Goal: Task Accomplishment & Management: Use online tool/utility

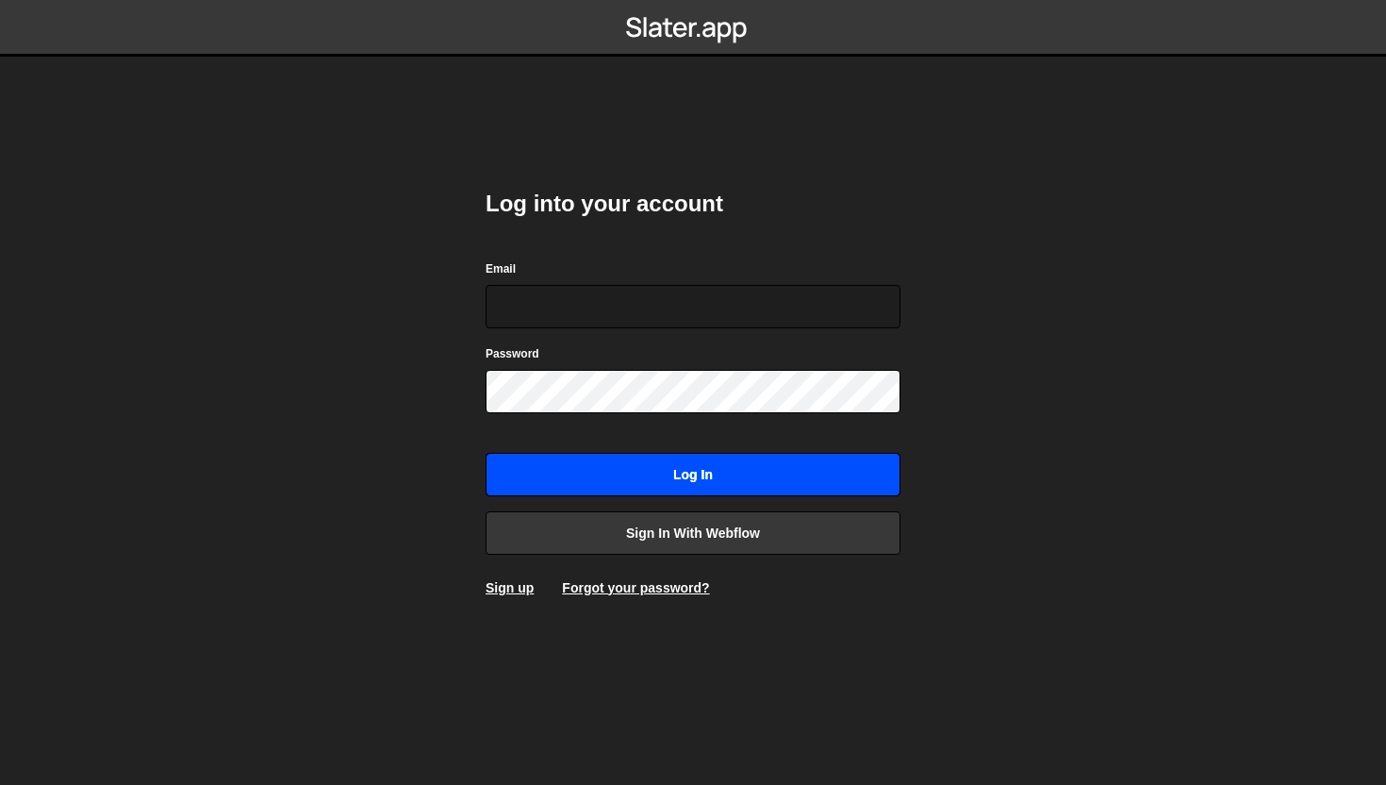
type input "connect@dotfun.co"
click at [678, 477] on input "Log in" at bounding box center [693, 474] width 415 height 43
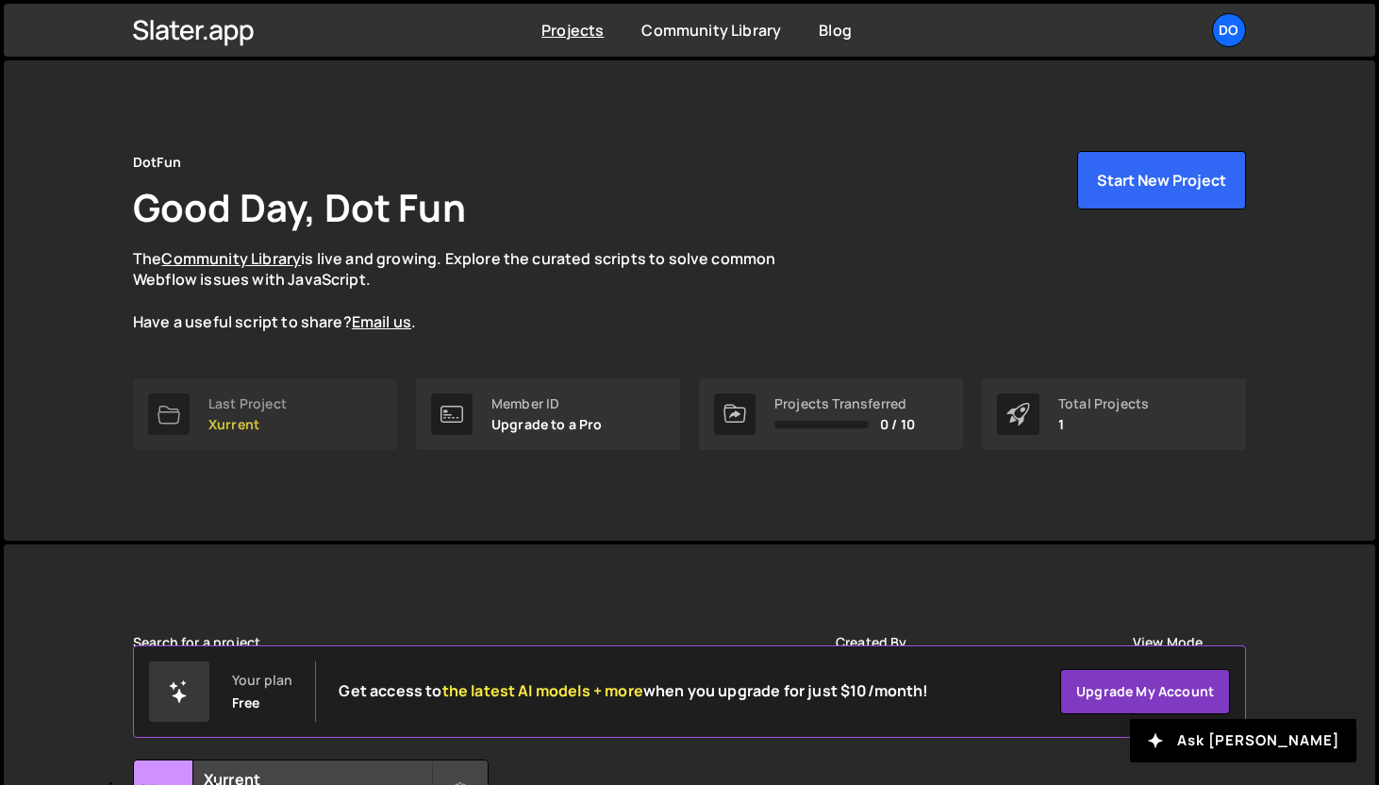
click at [247, 434] on link "Last Project Xurrent" at bounding box center [265, 414] width 264 height 72
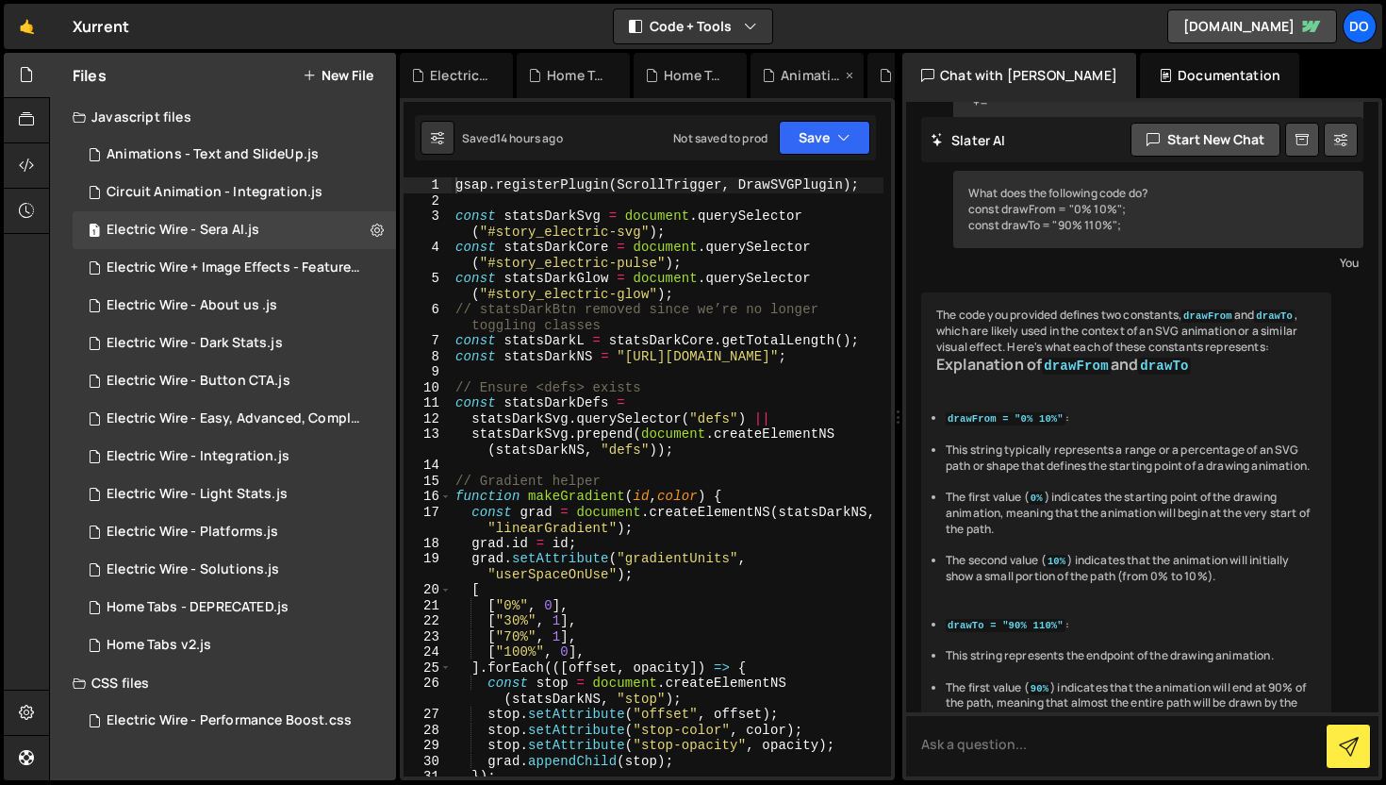
scroll to position [24721, 0]
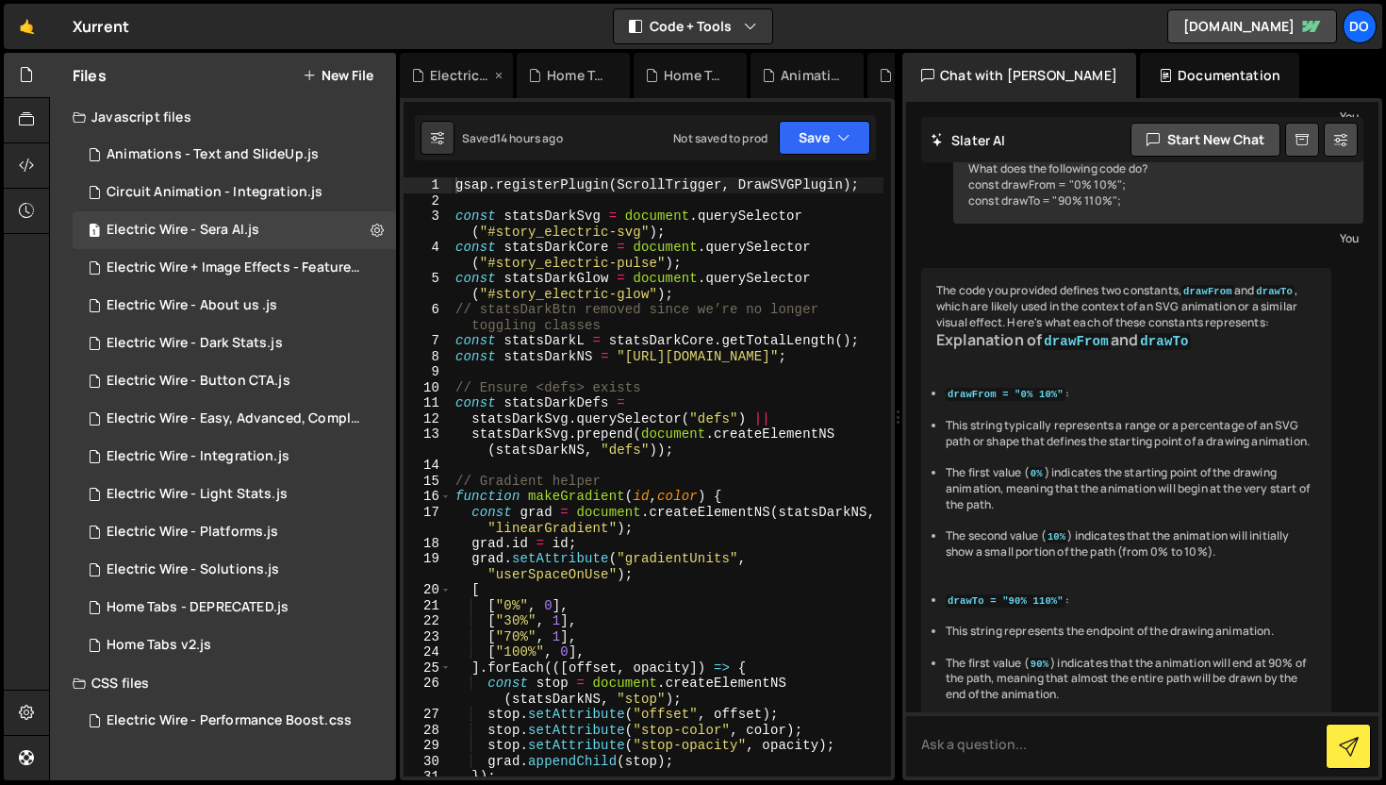
click at [435, 80] on div "Electric Wire - Platforms.js" at bounding box center [460, 75] width 60 height 19
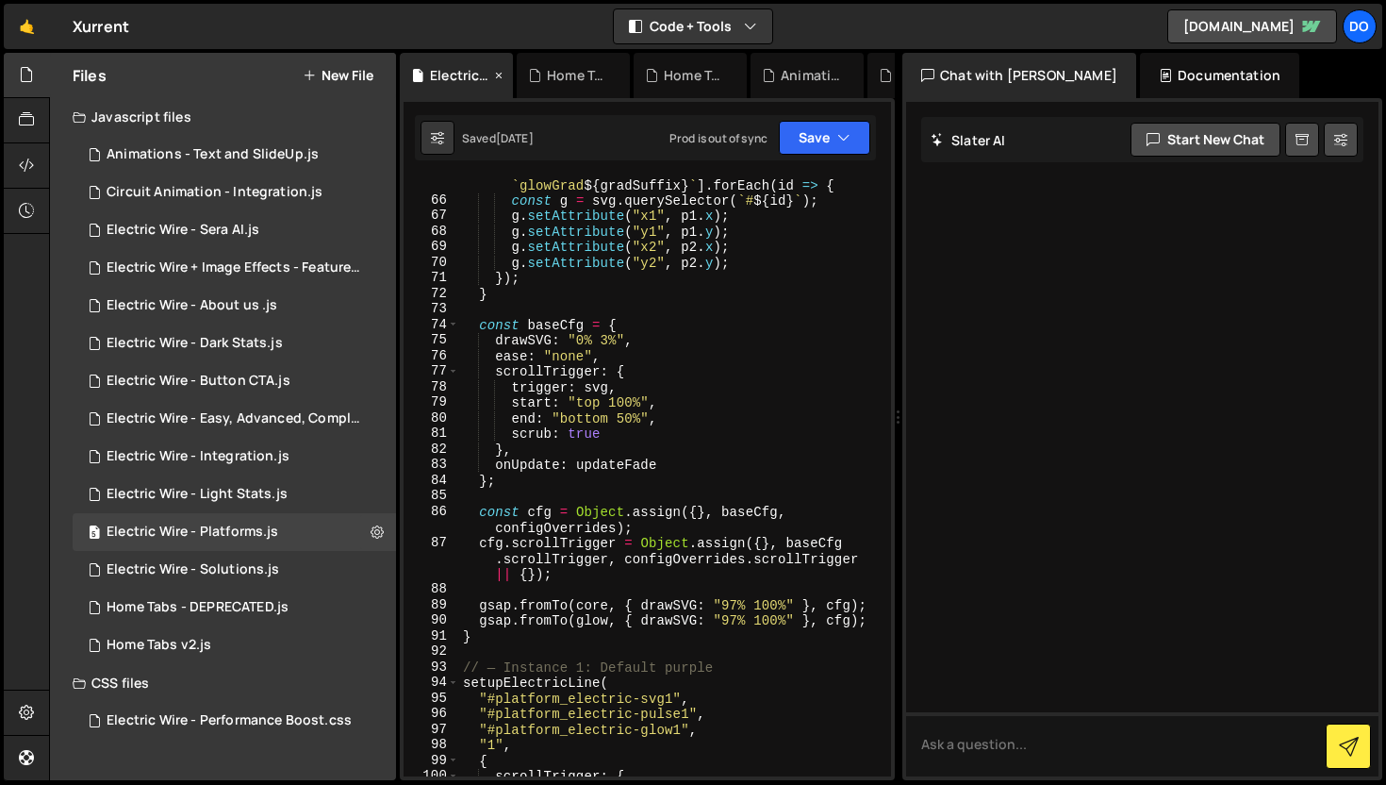
scroll to position [1152, 0]
click at [255, 229] on div "Electric Wire - Sera AI.js" at bounding box center [183, 230] width 153 height 17
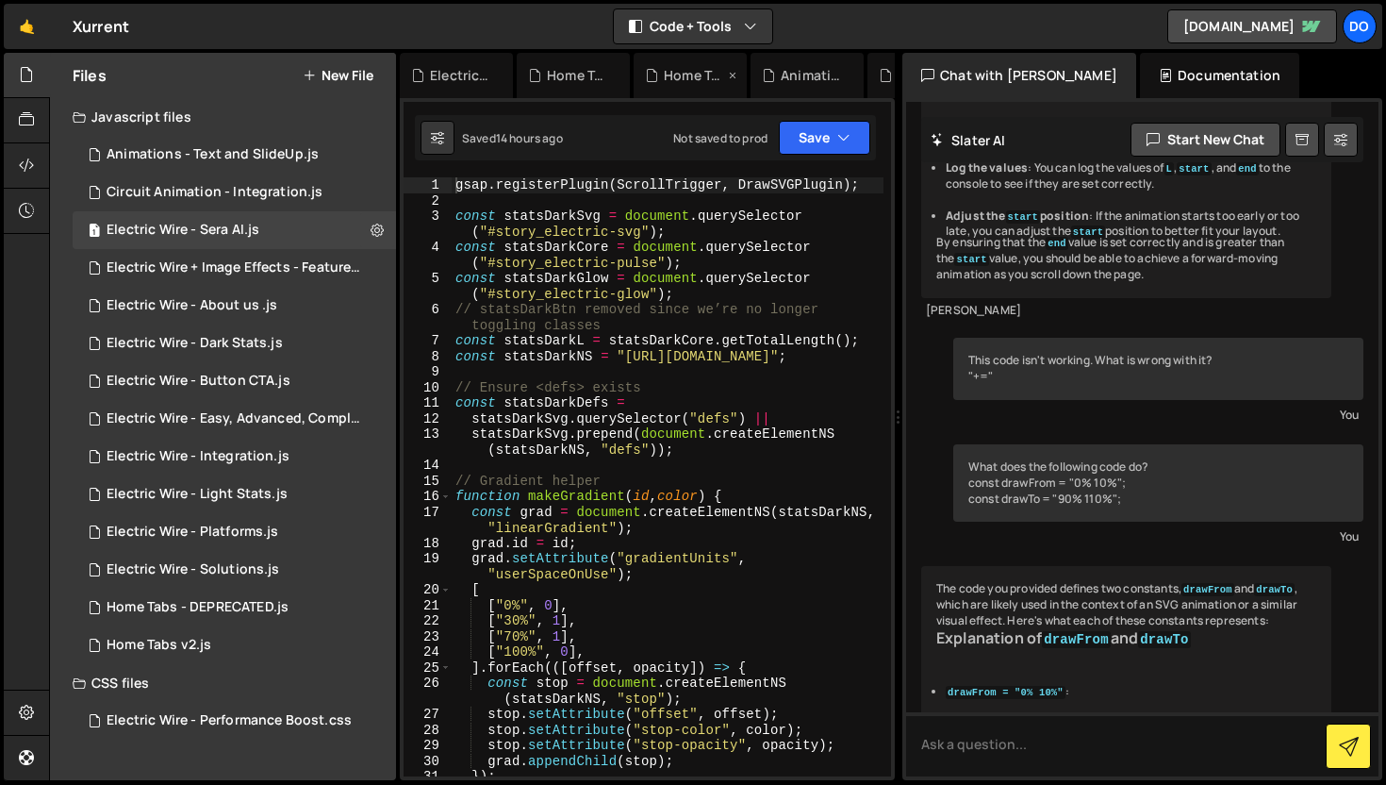
scroll to position [24721, 0]
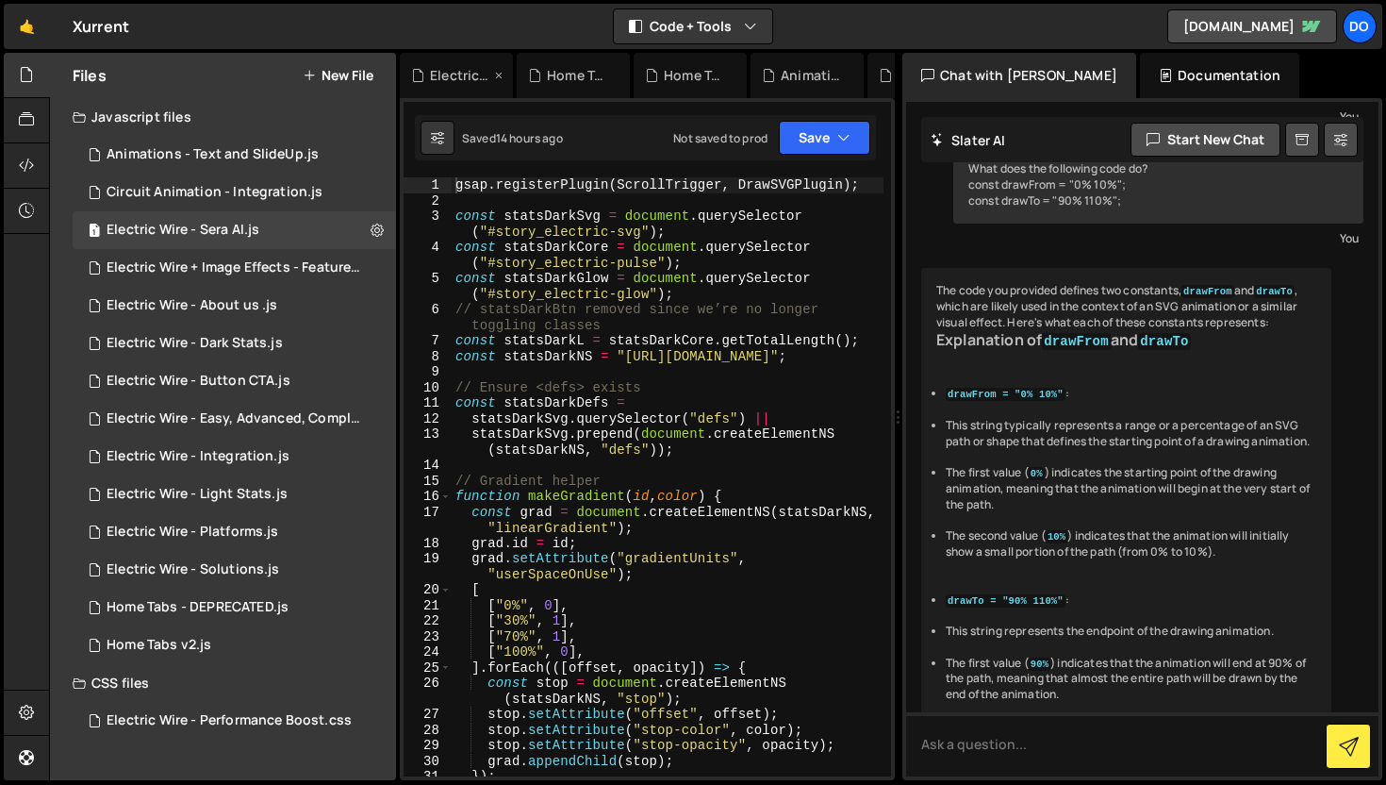
click at [498, 72] on icon at bounding box center [498, 75] width 13 height 19
click at [0, 0] on icon at bounding box center [0, 0] width 0 height 0
click at [498, 72] on div "Electric Wire - Dark Stats.js" at bounding box center [465, 75] width 70 height 19
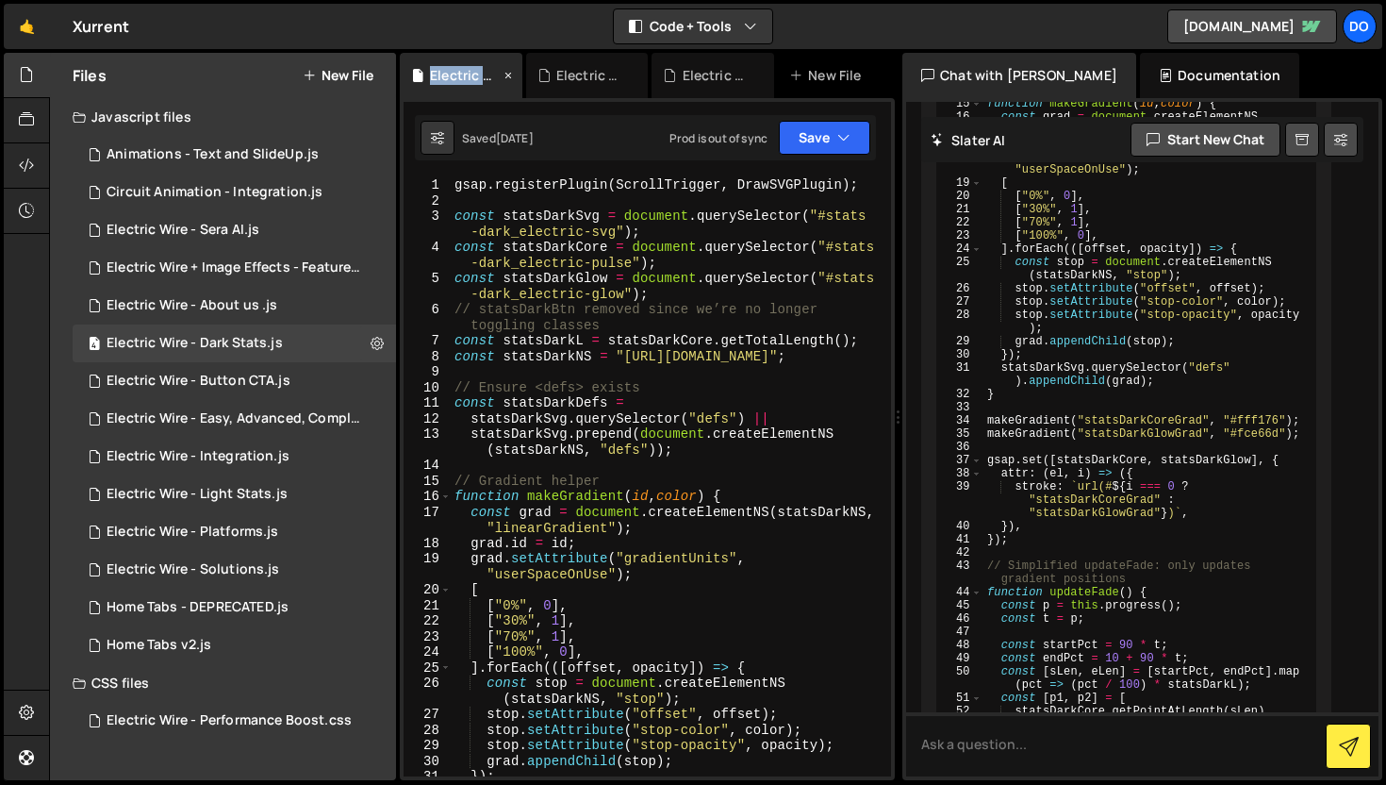
scroll to position [0, 0]
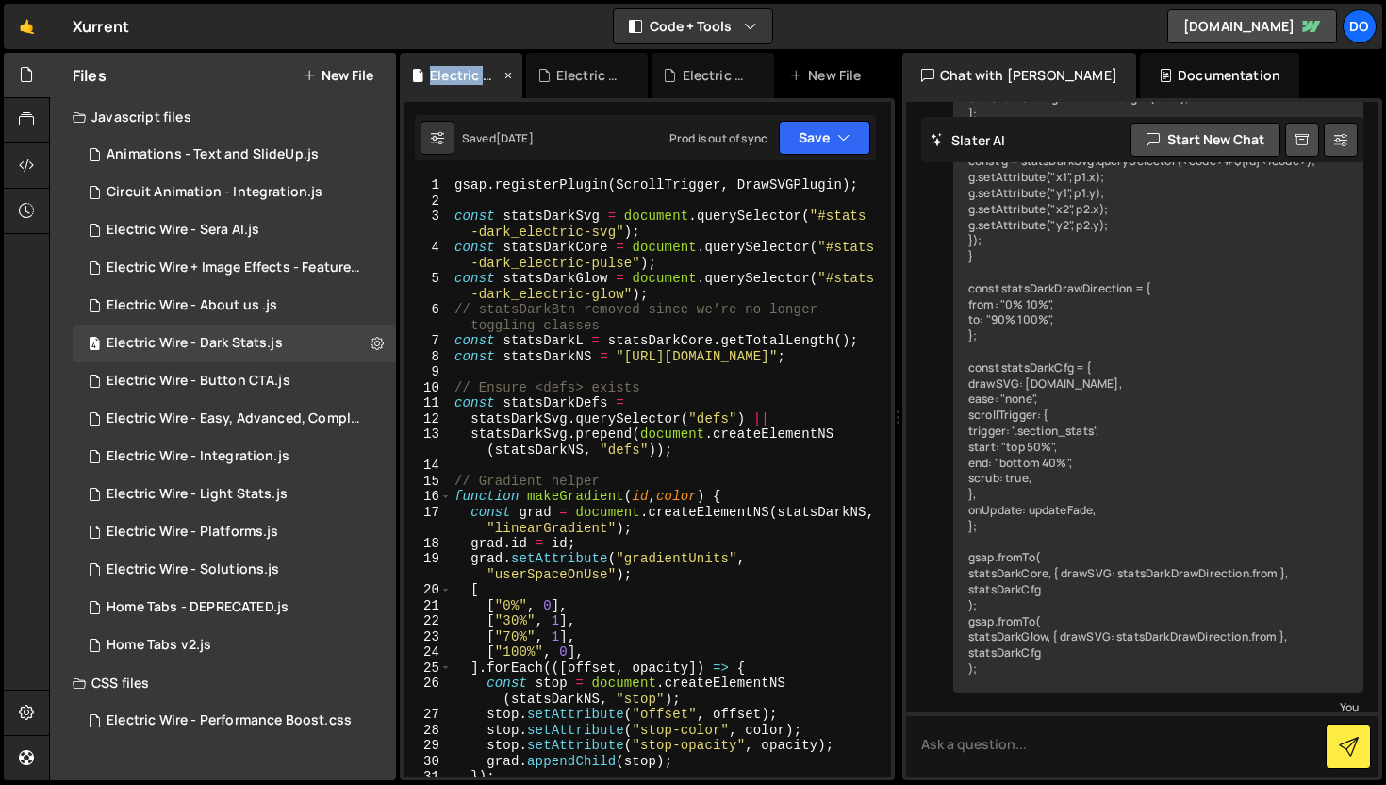
click at [508, 73] on icon at bounding box center [508, 75] width 13 height 19
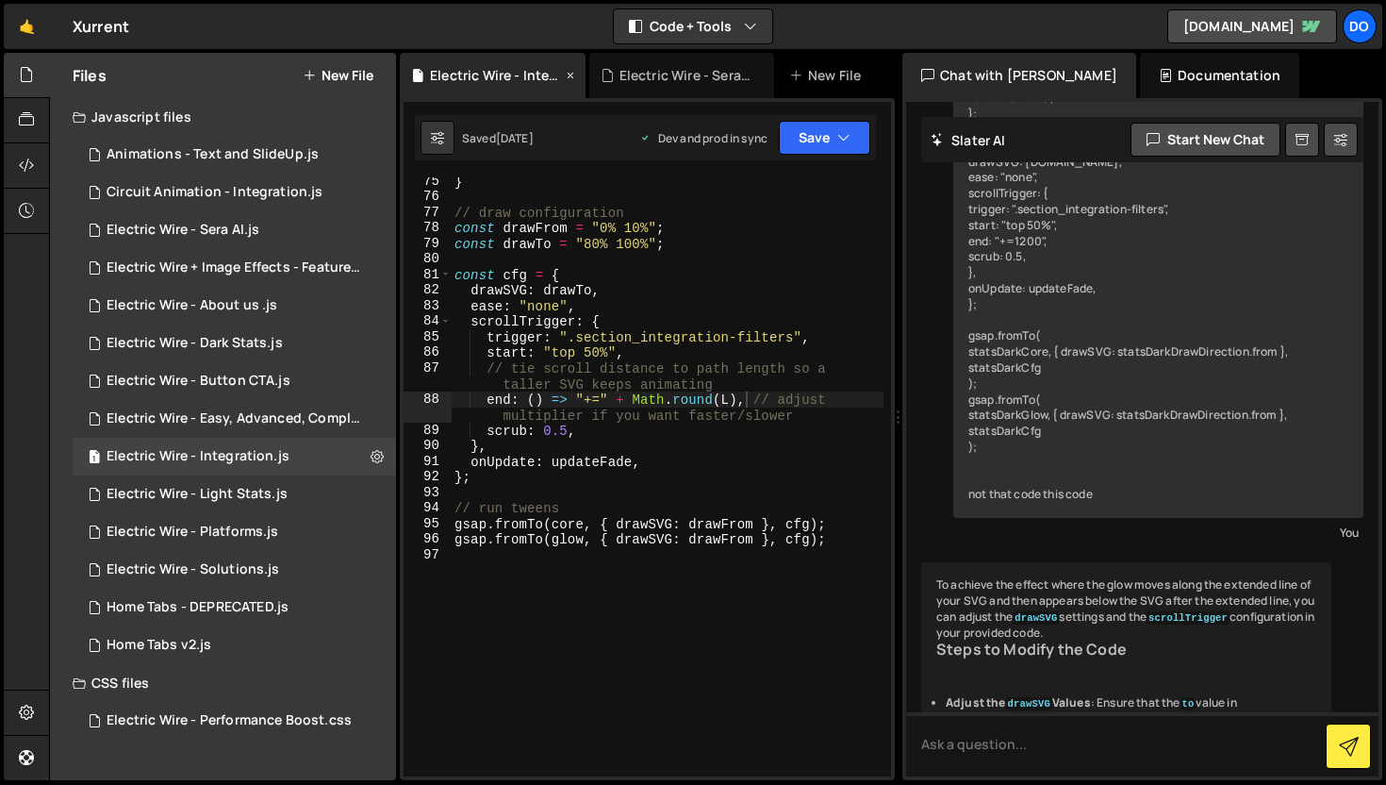
scroll to position [17880, 0]
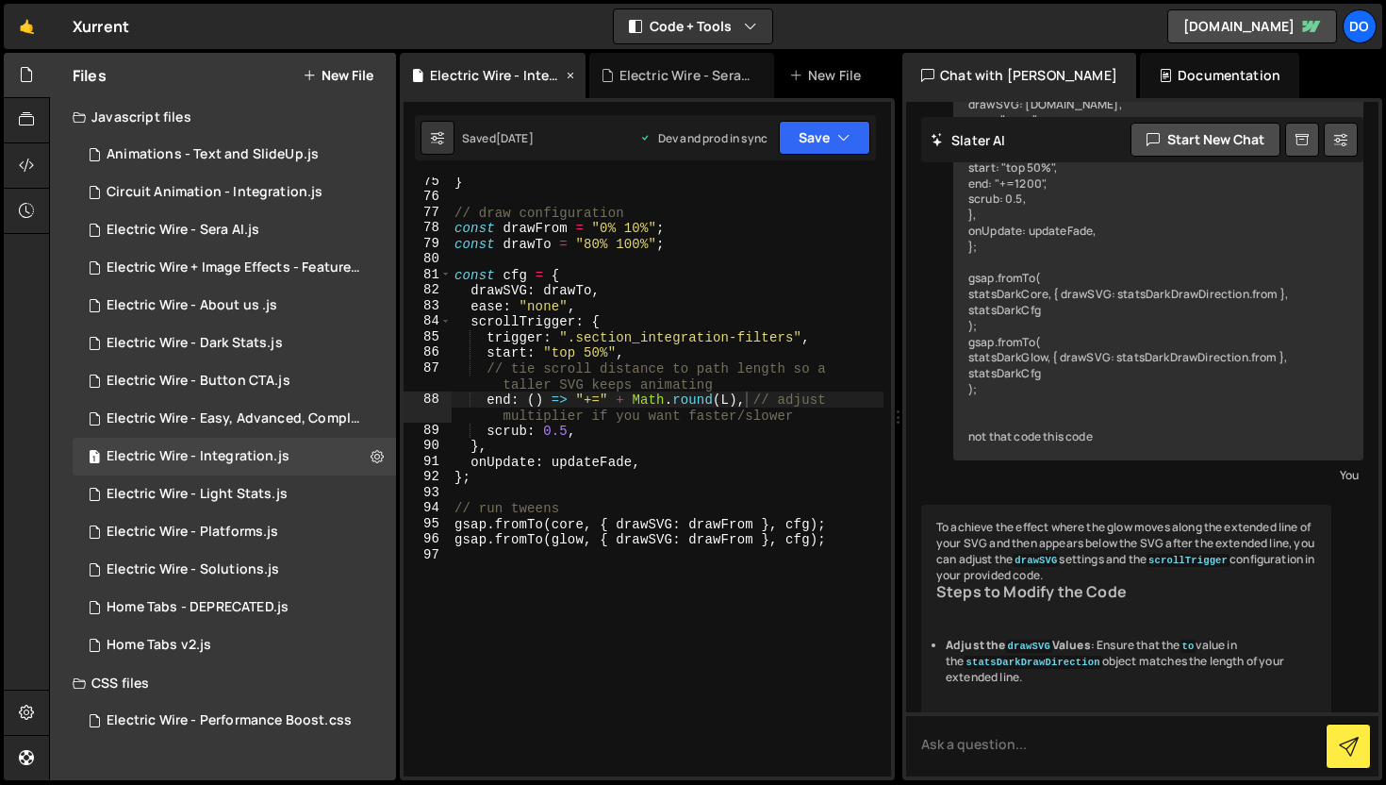
click at [565, 75] on icon at bounding box center [570, 75] width 13 height 19
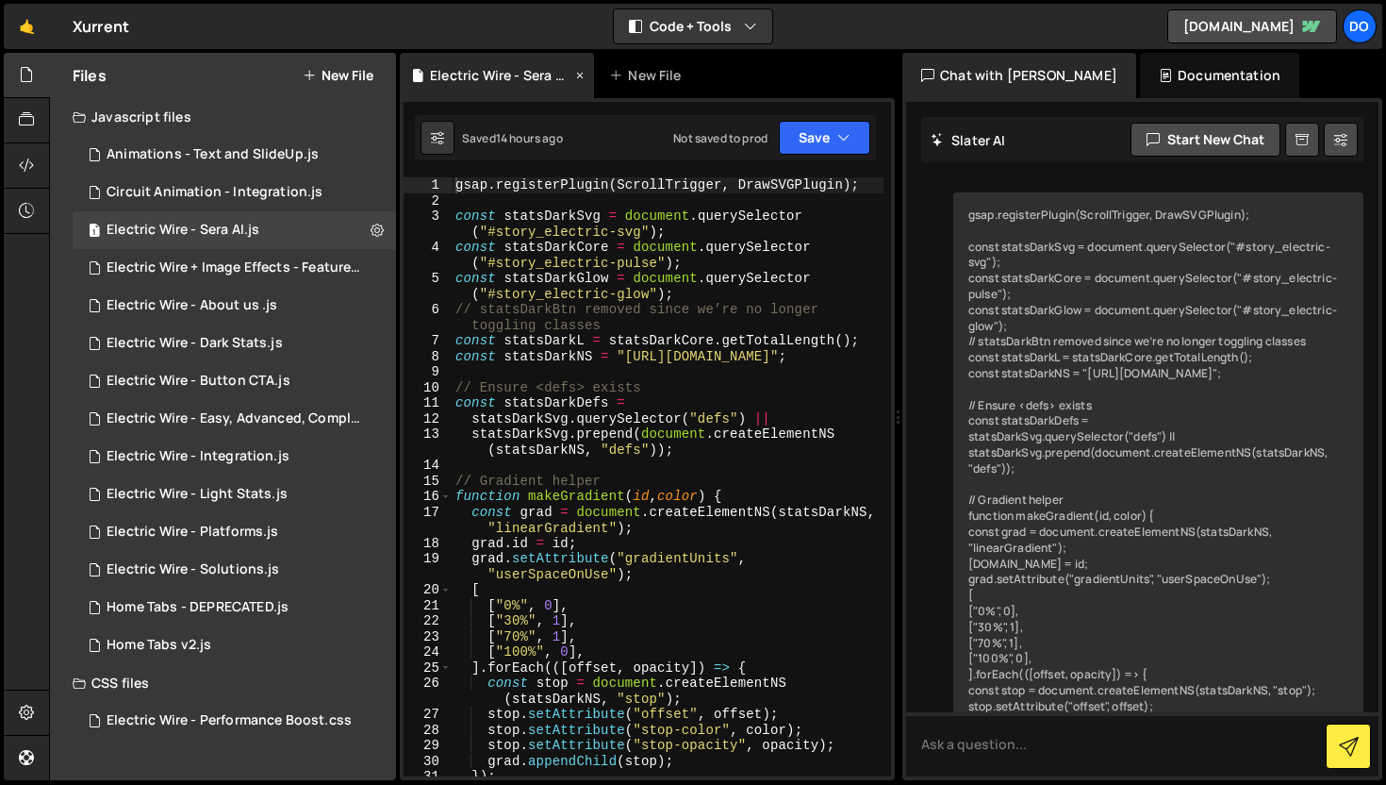
click at [579, 75] on icon at bounding box center [579, 75] width 13 height 19
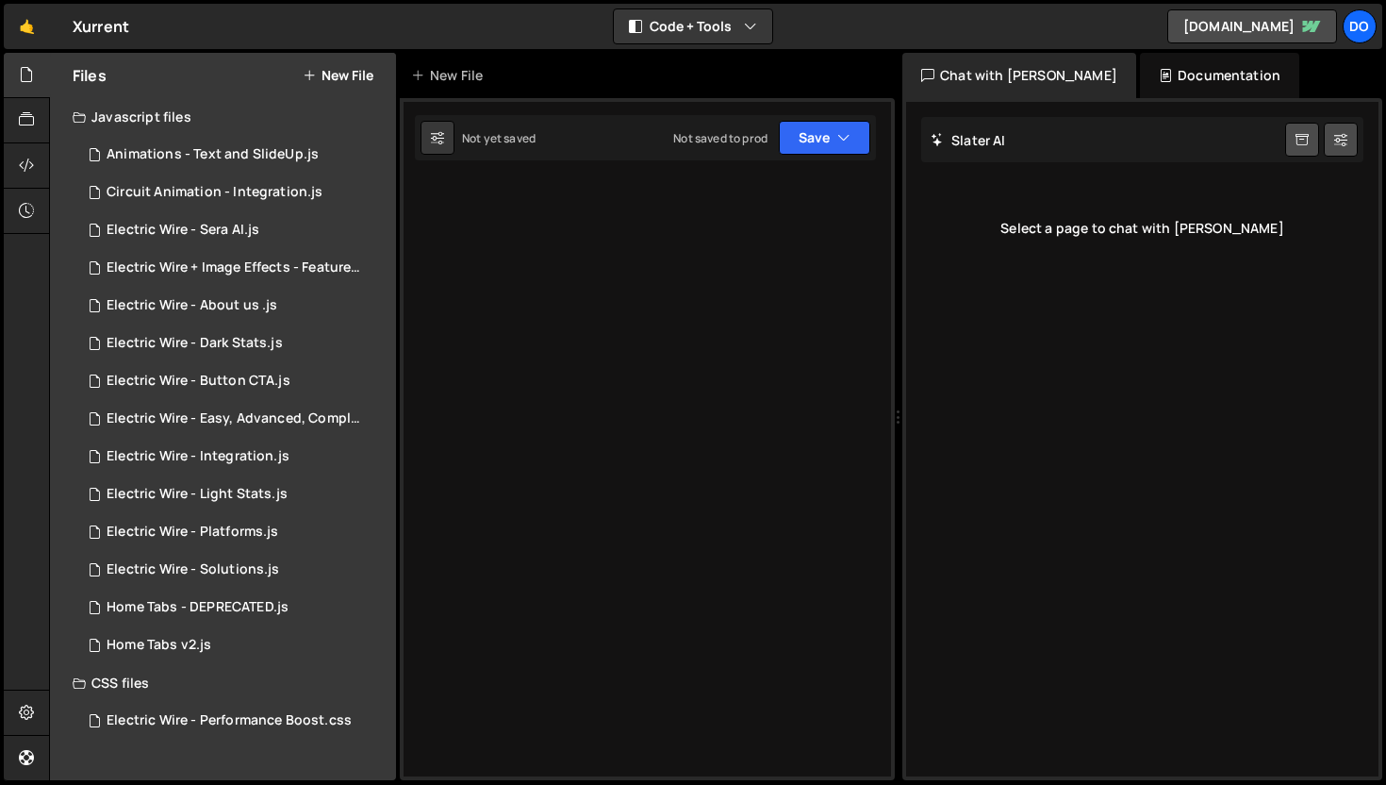
scroll to position [0, 0]
click at [177, 217] on div "1 Electric Wire - Sera AI.js 0" at bounding box center [234, 230] width 323 height 38
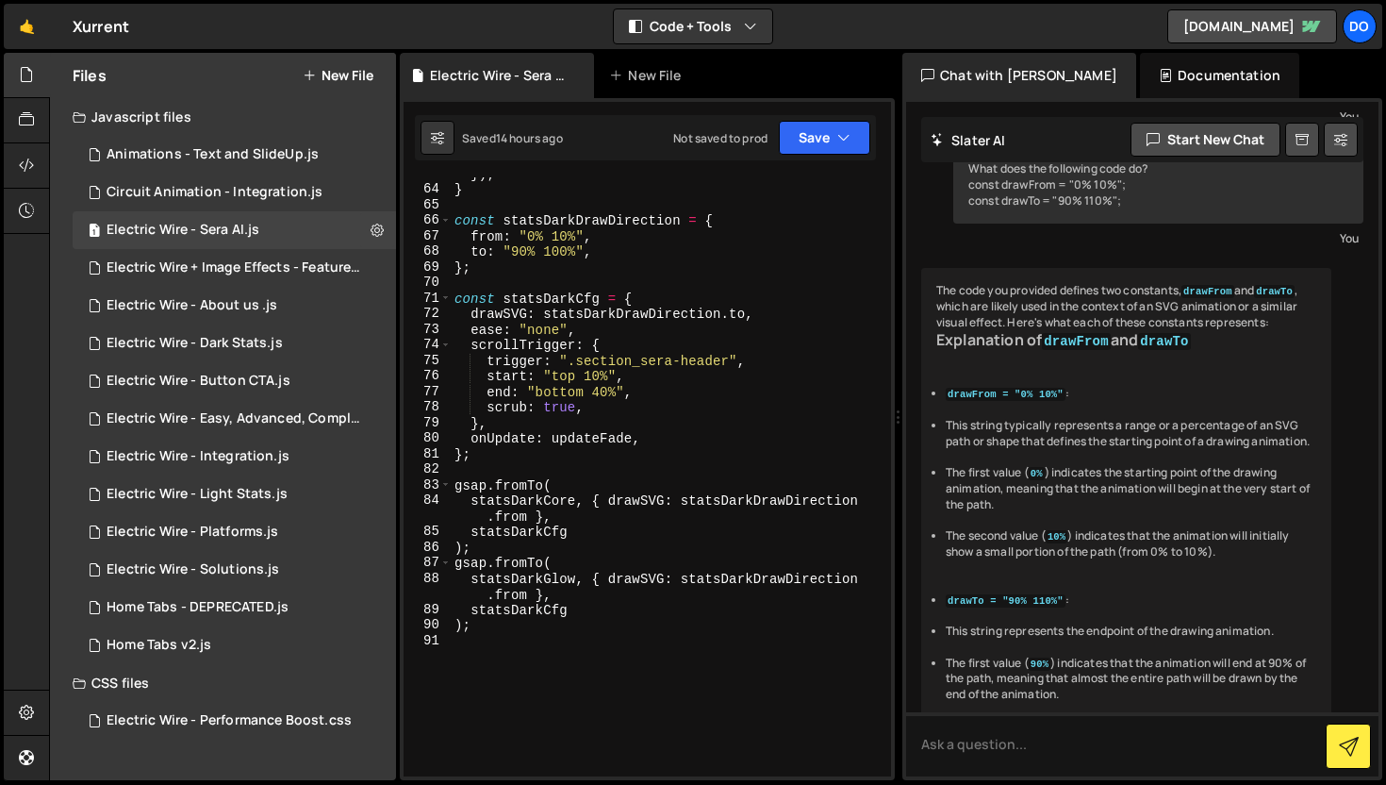
scroll to position [1179, 0]
click at [599, 396] on div "}) ; } const statsDarkDrawDirection = { from : "0% 10%" , to : "90% 100%" , } ;…" at bounding box center [667, 481] width 433 height 630
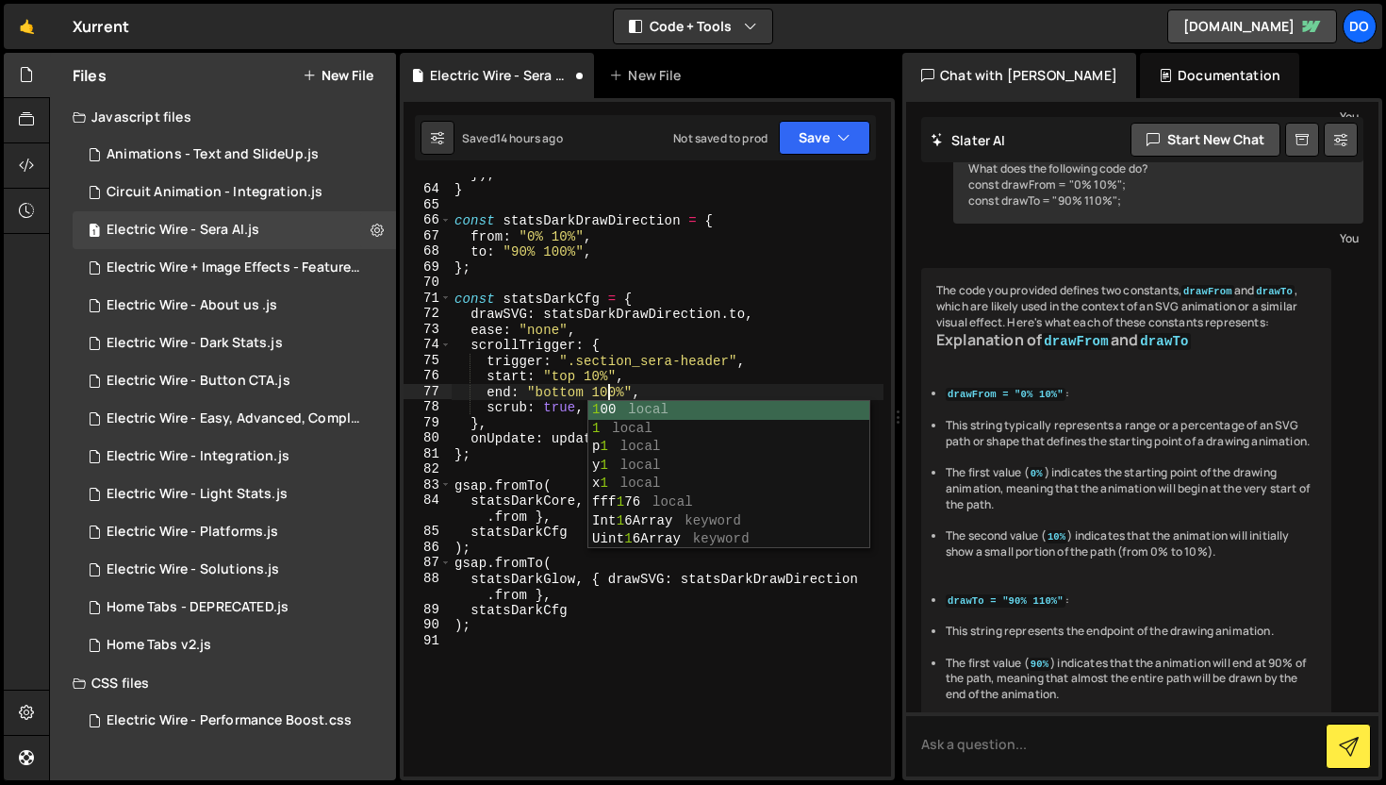
scroll to position [0, 10]
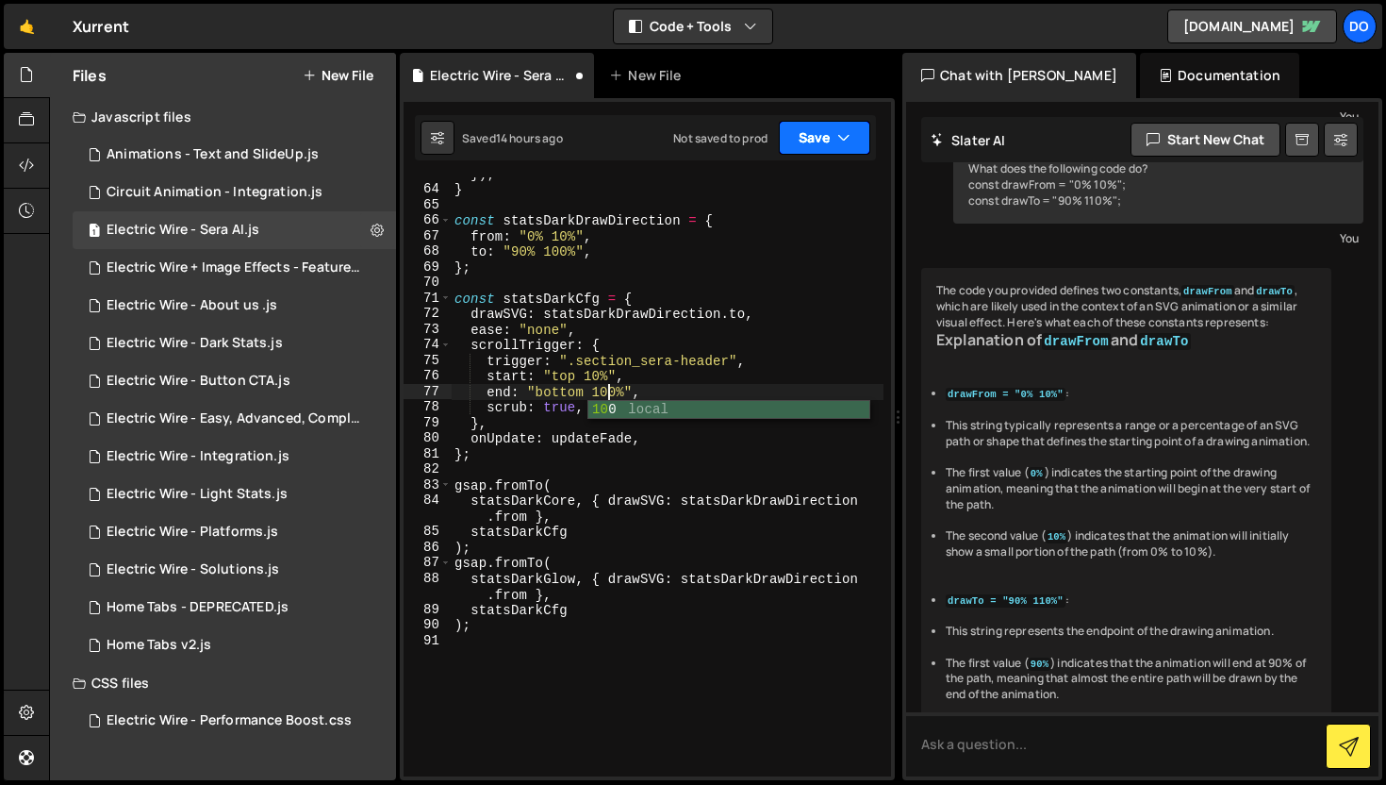
click at [809, 144] on button "Save" at bounding box center [824, 138] width 91 height 34
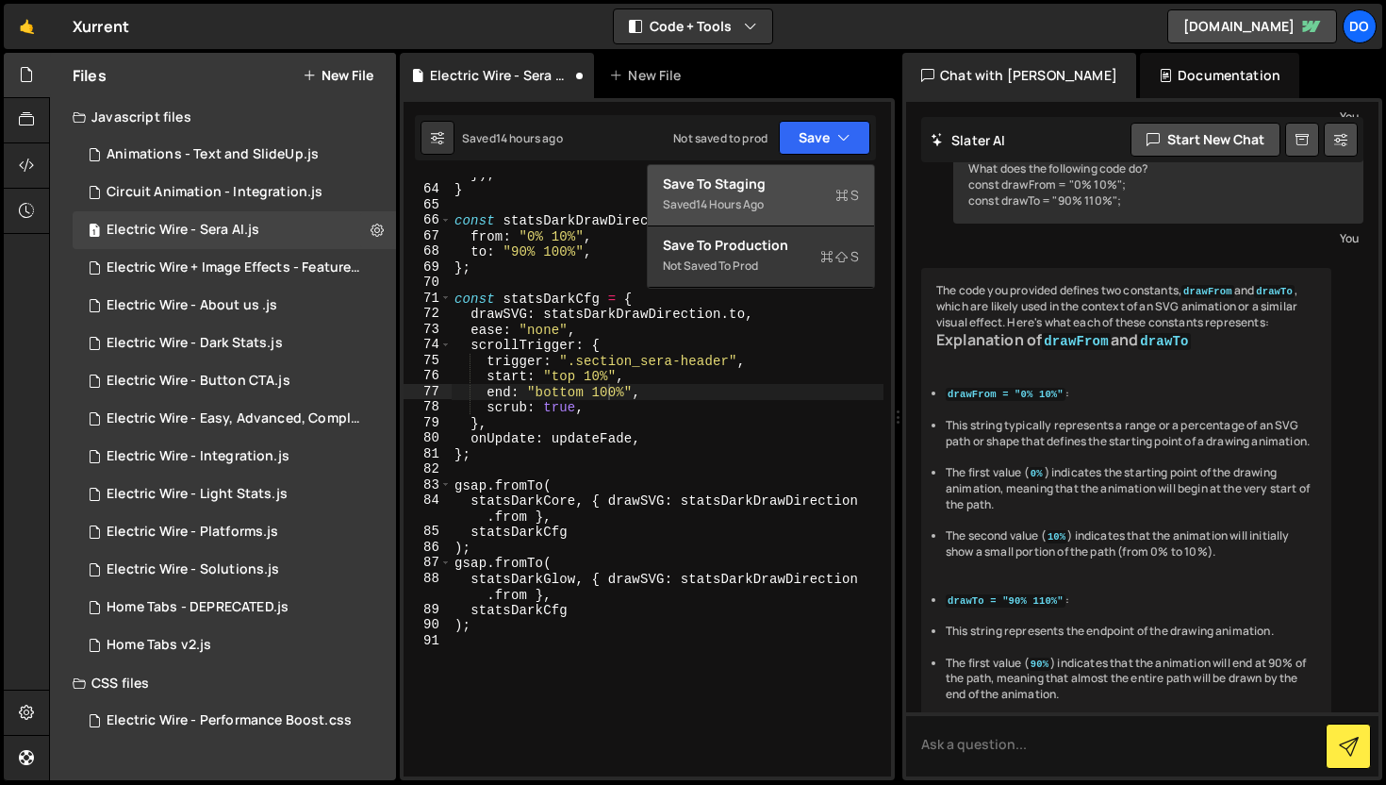
click at [804, 183] on div "Save to Staging S" at bounding box center [761, 183] width 196 height 19
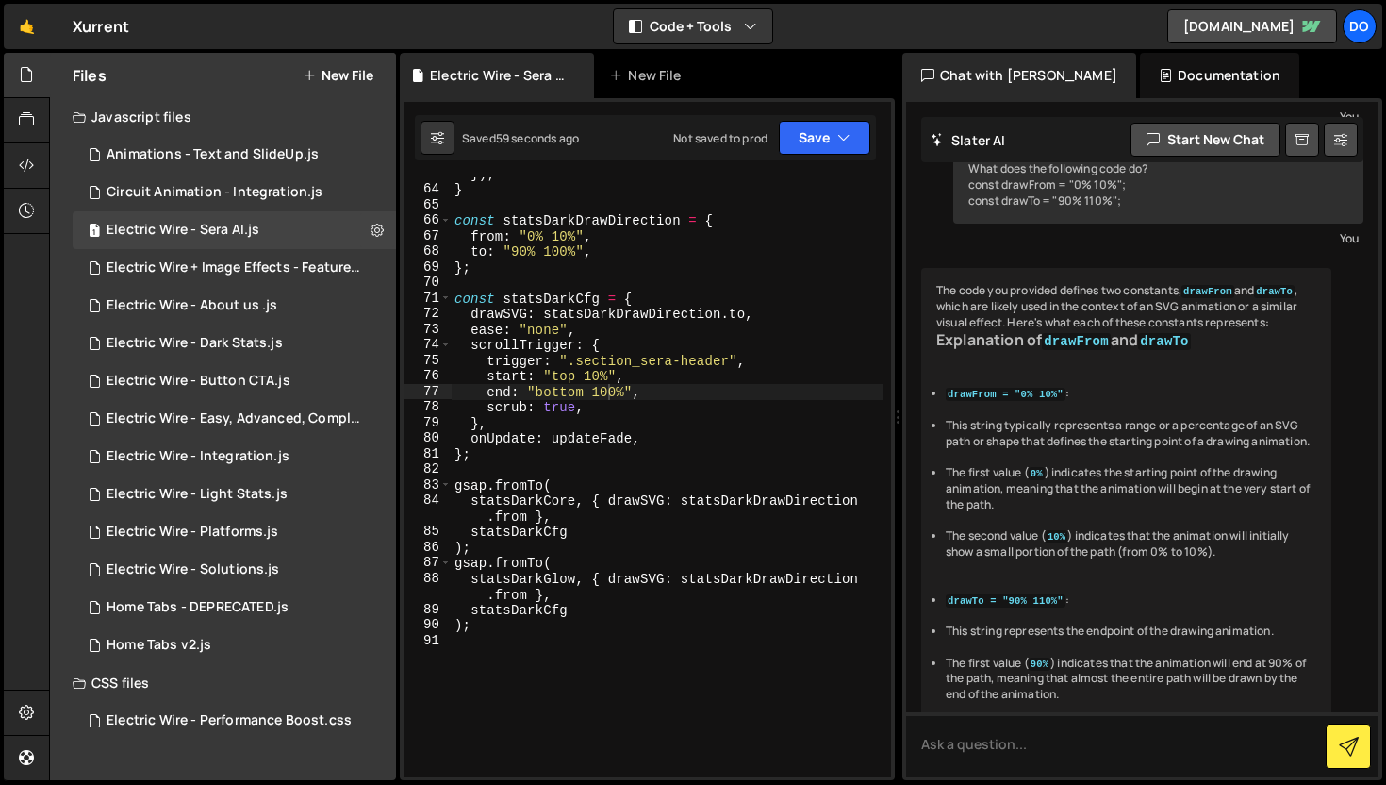
click at [618, 395] on div "}) ; } const statsDarkDrawDirection = { from : "0% 10%" , to : "90% 100%" , } ;…" at bounding box center [667, 481] width 433 height 630
click at [848, 142] on icon "button" at bounding box center [843, 137] width 13 height 19
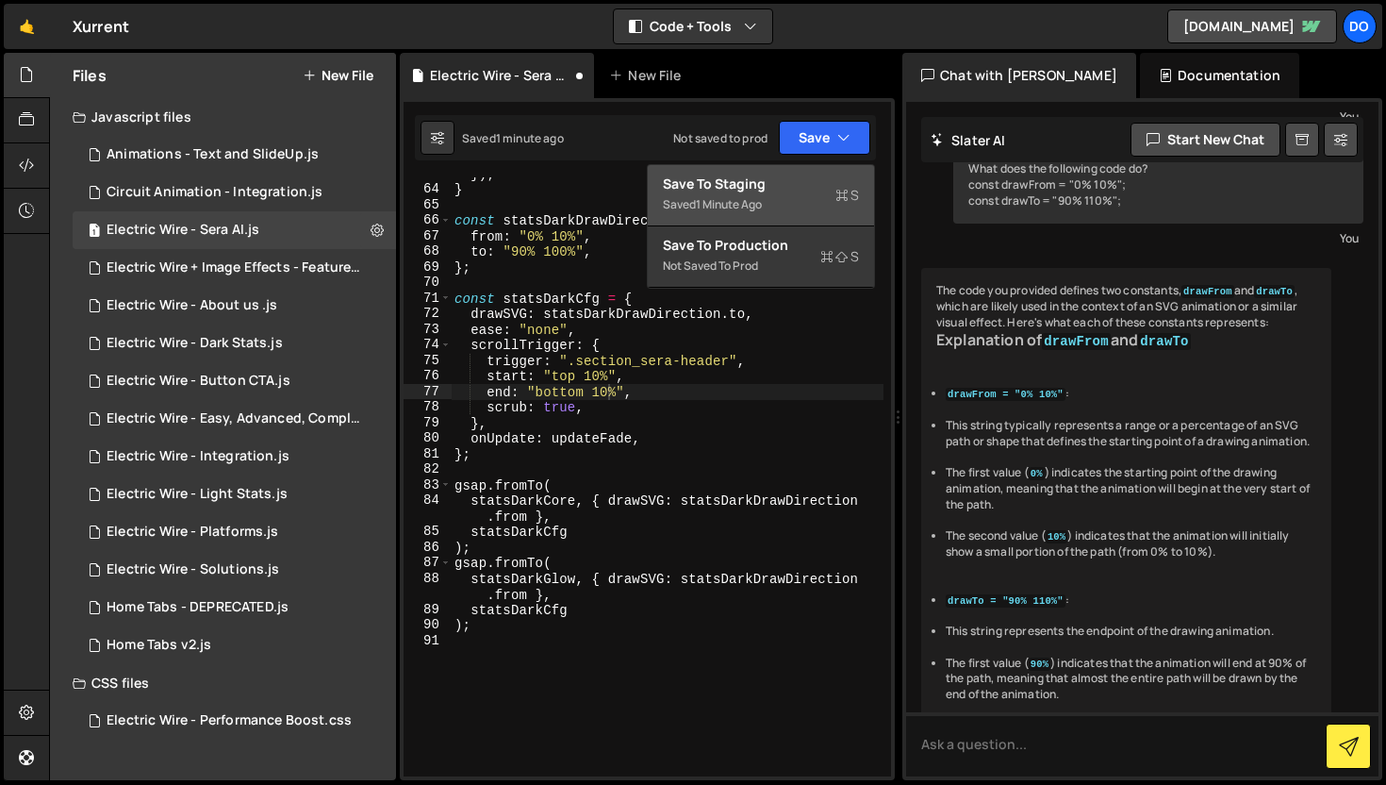
click at [814, 182] on div "Save to Staging S" at bounding box center [761, 183] width 196 height 19
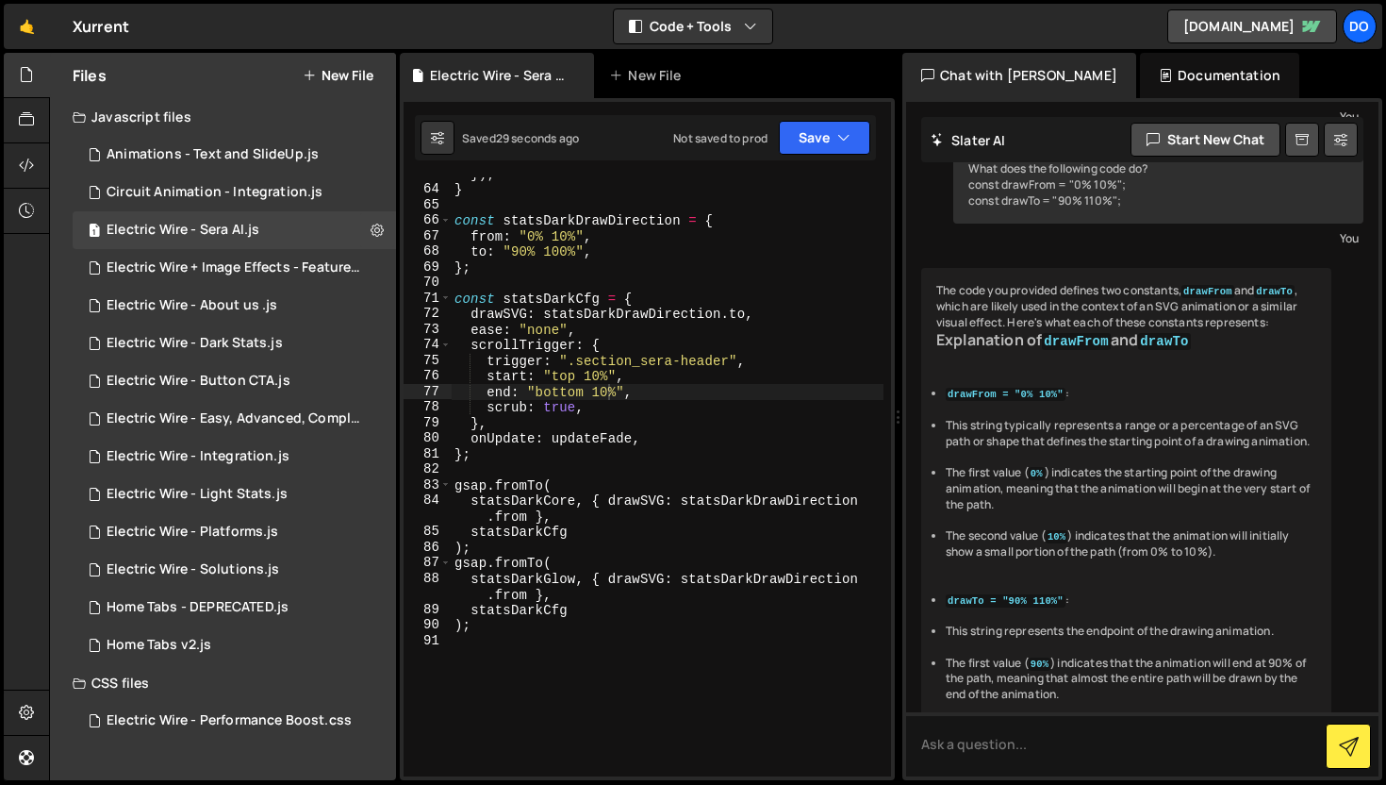
click at [595, 394] on div "}) ; } const statsDarkDrawDirection = { from : "0% 10%" , to : "90% 100%" , } ;…" at bounding box center [667, 481] width 433 height 630
click at [818, 141] on button "Save" at bounding box center [824, 138] width 91 height 34
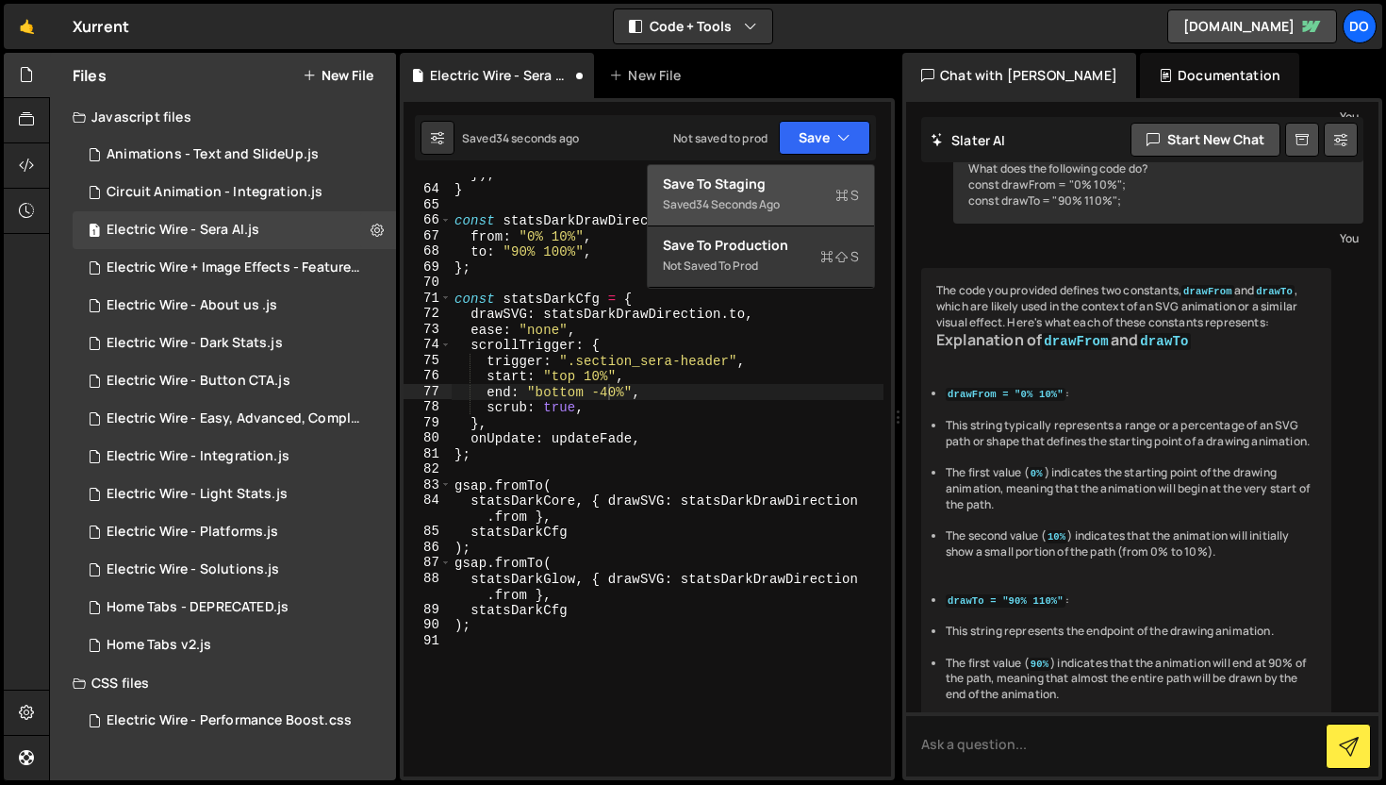
click at [805, 188] on div "Save to Staging S" at bounding box center [761, 183] width 196 height 19
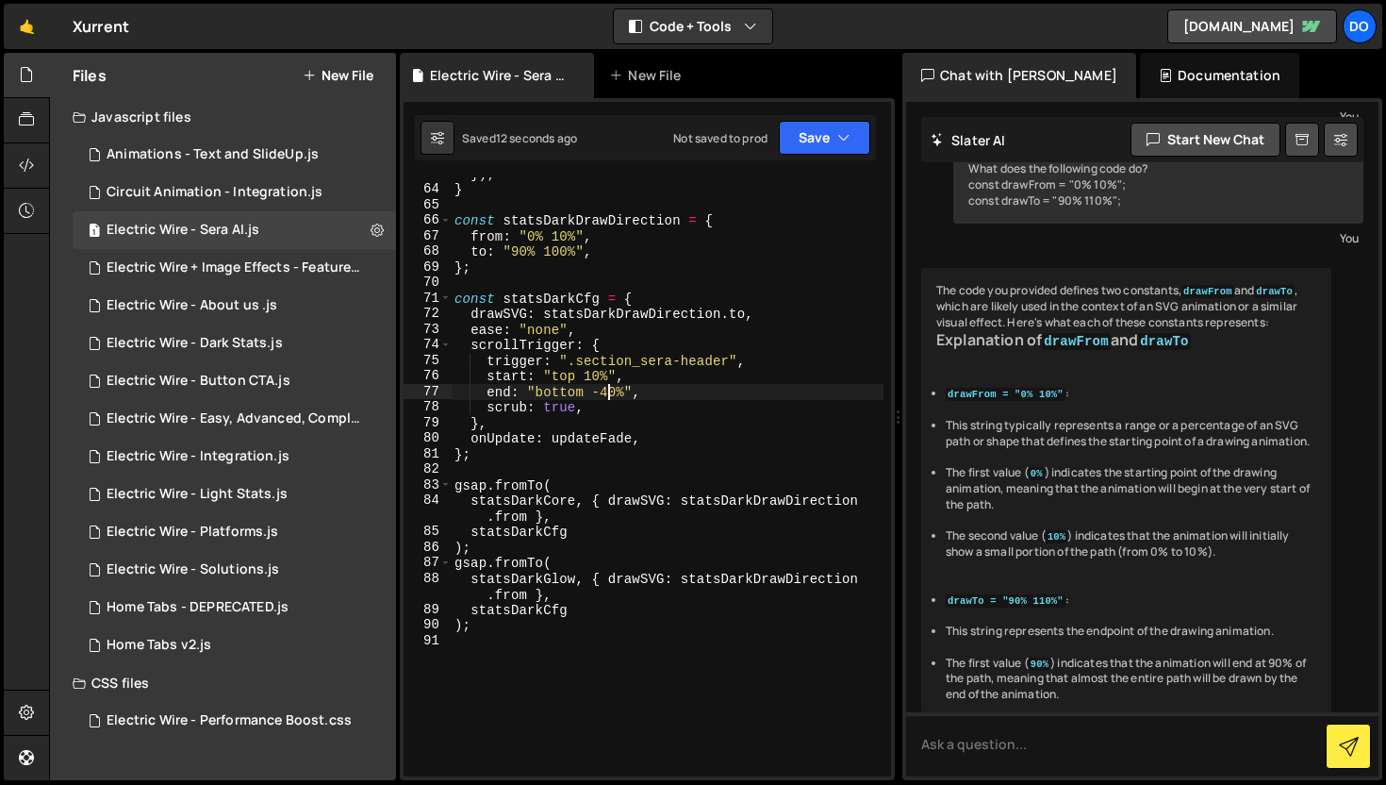
click at [611, 394] on div "}) ; } const statsDarkDrawDirection = { from : "0% 10%" , to : "90% 100%" , } ;…" at bounding box center [667, 481] width 433 height 630
click at [837, 141] on icon "button" at bounding box center [843, 137] width 13 height 19
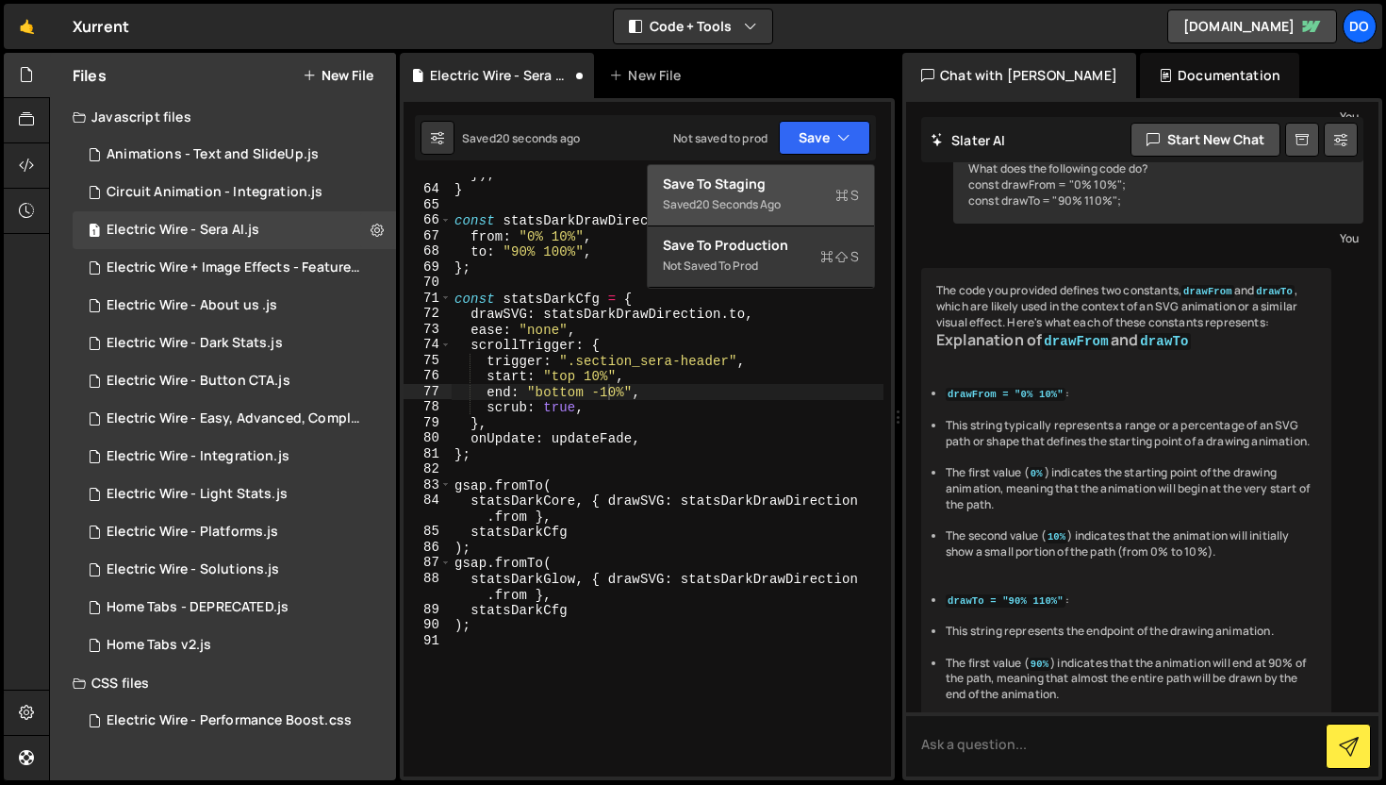
click at [817, 178] on div "Save to Staging S" at bounding box center [761, 183] width 196 height 19
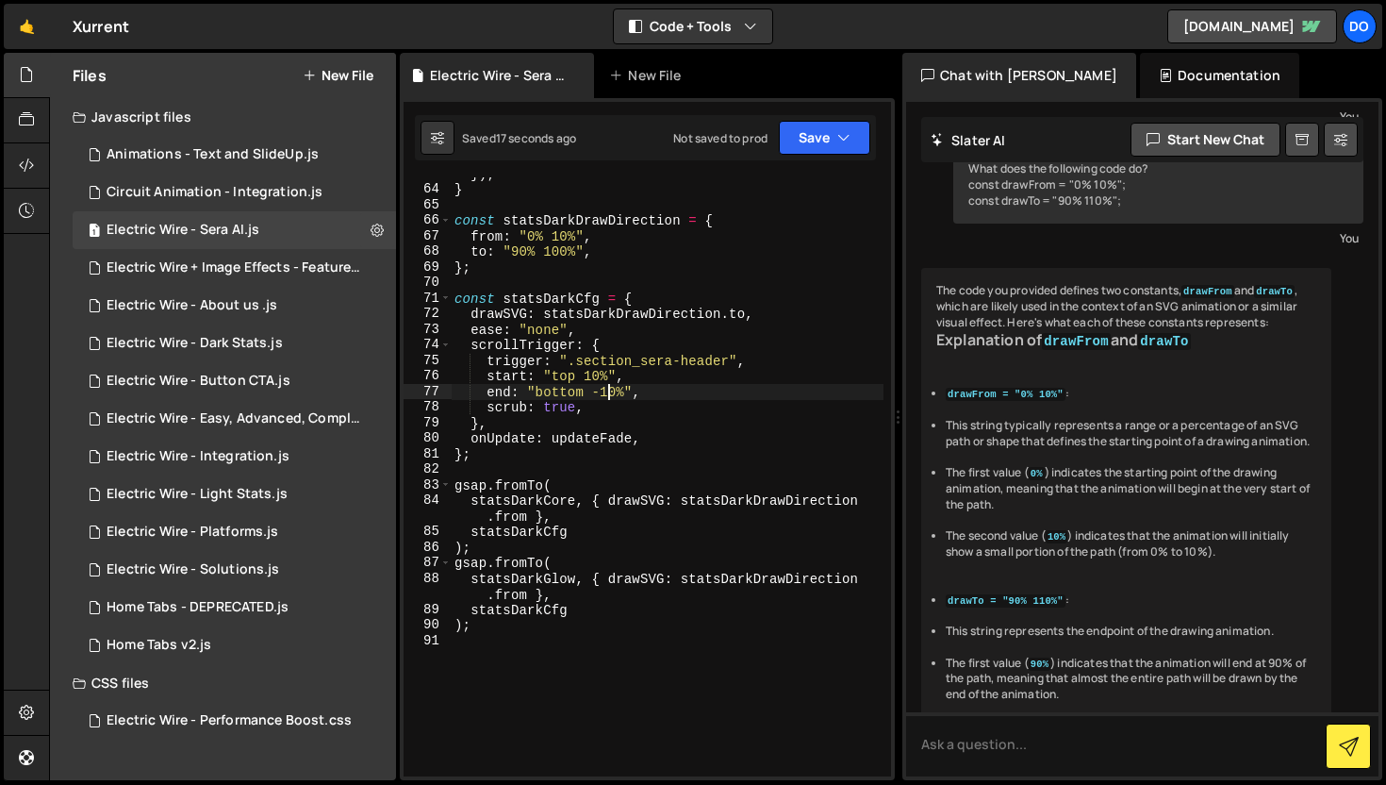
click at [611, 392] on div "}) ; } const statsDarkDrawDirection = { from : "0% 10%" , to : "90% 100%" , } ;…" at bounding box center [667, 481] width 433 height 630
click at [830, 152] on button "Save" at bounding box center [824, 138] width 91 height 34
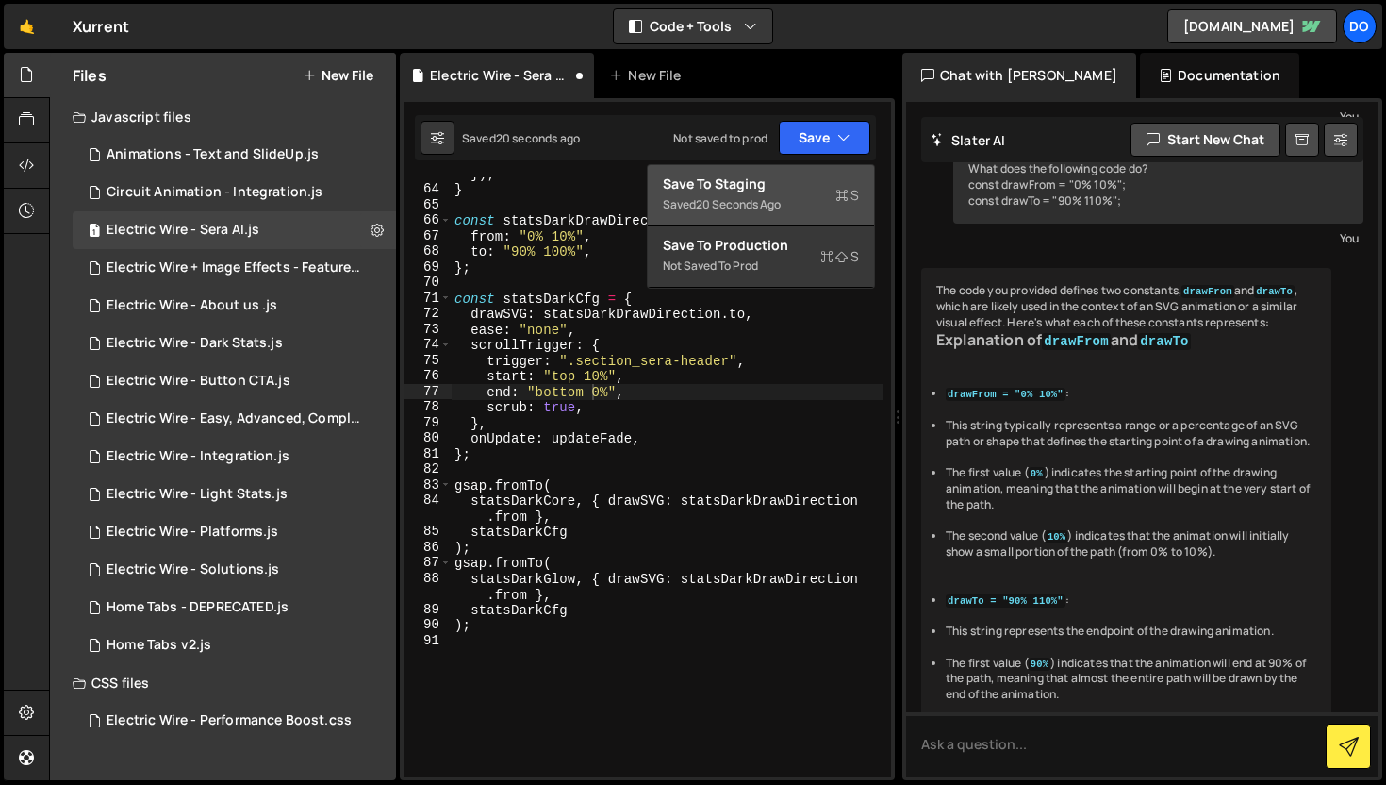
click at [816, 178] on div "Save to Staging S" at bounding box center [761, 183] width 196 height 19
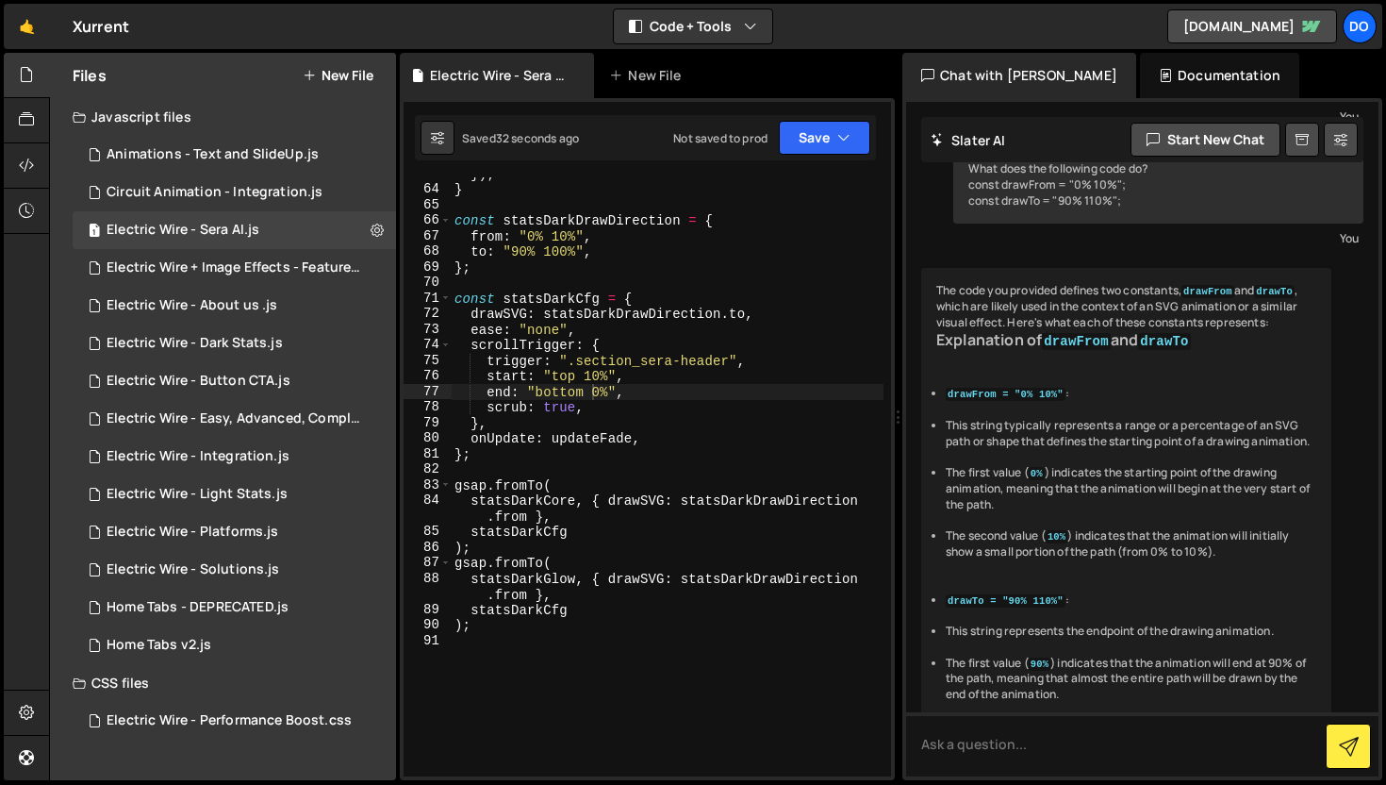
click at [600, 394] on div "}) ; } const statsDarkDrawDirection = { from : "0% 10%" , to : "90% 100%" , } ;…" at bounding box center [667, 481] width 433 height 630
type textarea "end: "bottom 5%","
click at [812, 147] on button "Save" at bounding box center [824, 138] width 91 height 34
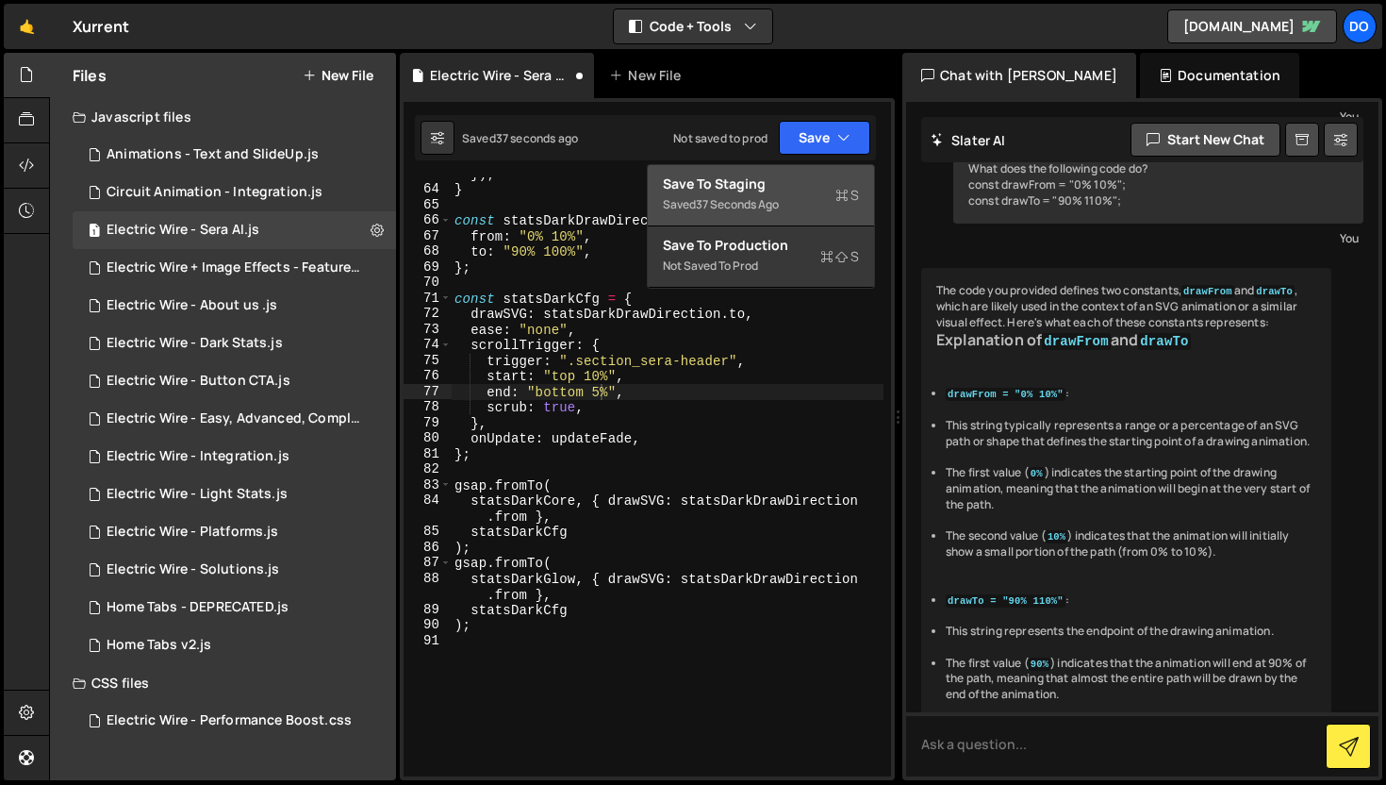
click at [801, 177] on div "Save to Staging S" at bounding box center [761, 183] width 196 height 19
